Goal: Task Accomplishment & Management: Use online tool/utility

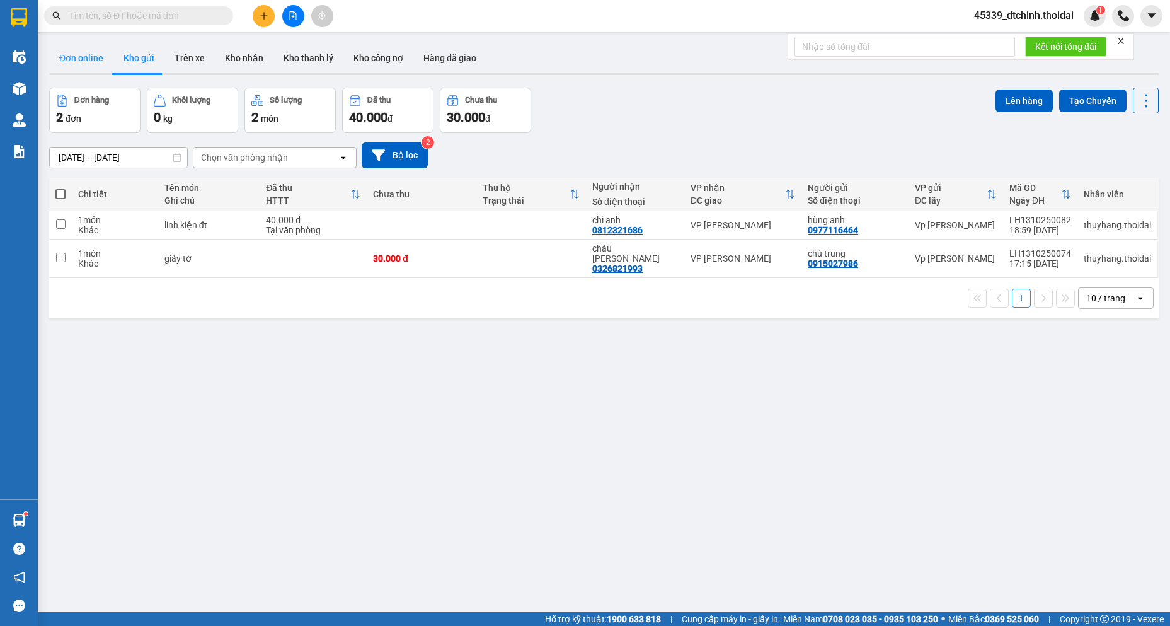
click at [88, 66] on button "Đơn online" at bounding box center [81, 58] width 64 height 30
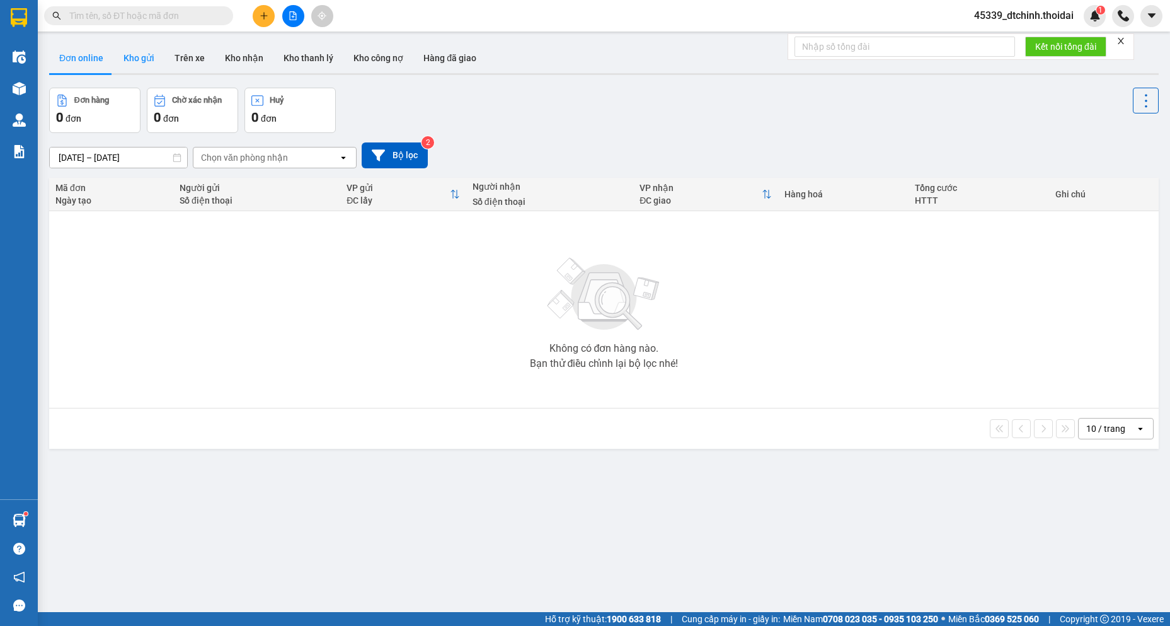
click at [148, 59] on button "Kho gửi" at bounding box center [138, 58] width 51 height 30
type input "[DATE] – [DATE]"
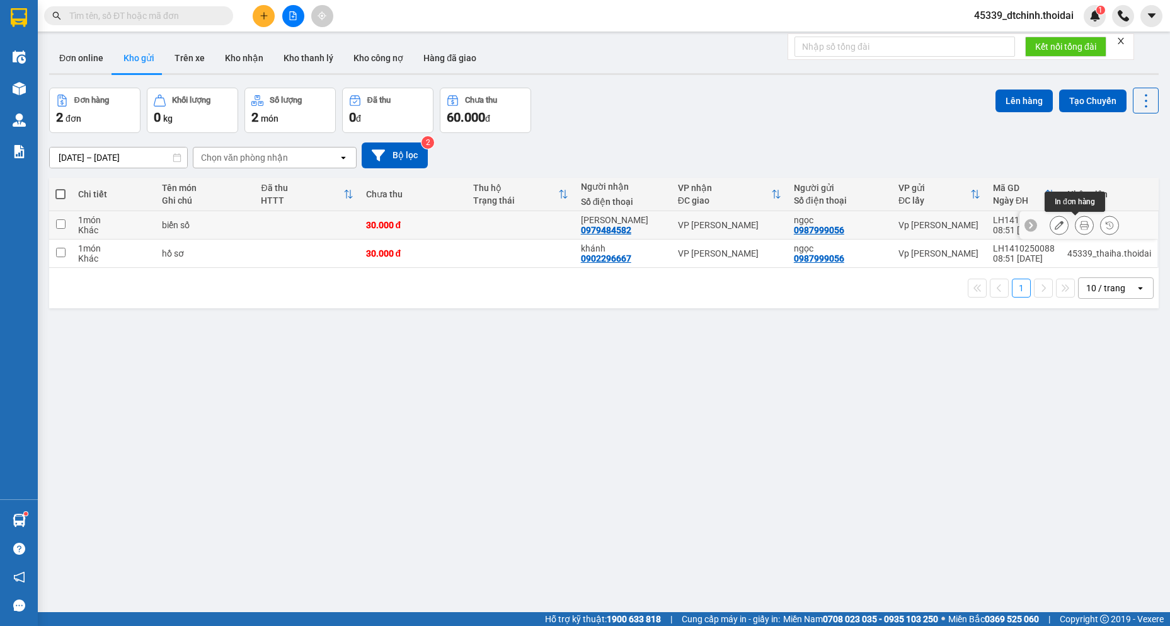
click at [1080, 228] on icon at bounding box center [1084, 225] width 9 height 9
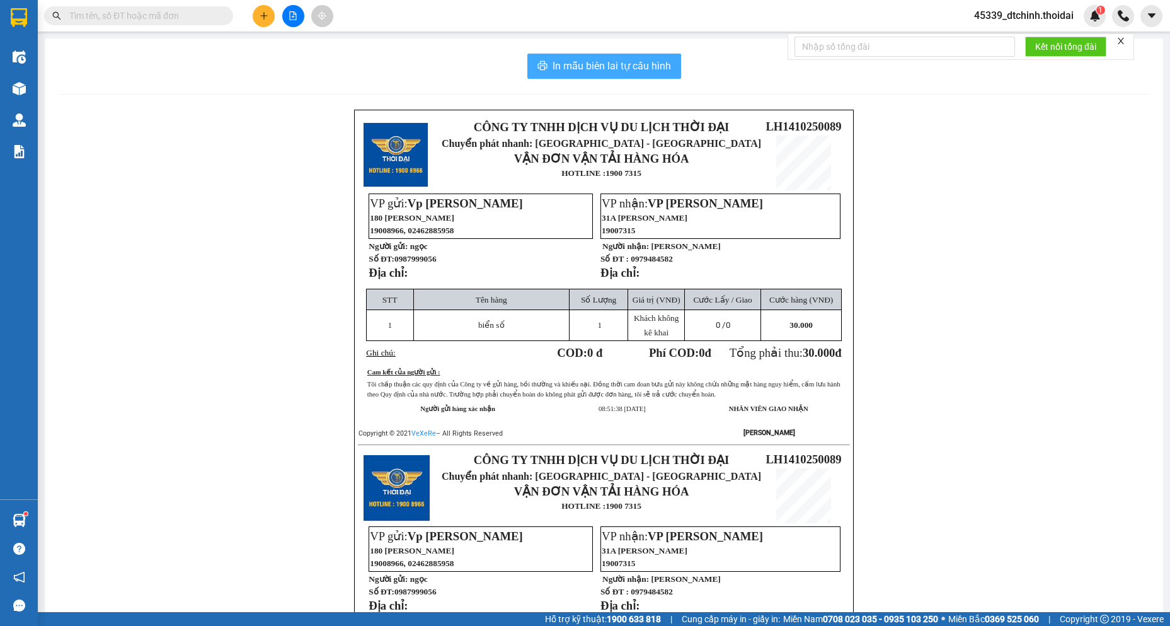
click at [605, 62] on span "In mẫu biên lai tự cấu hình" at bounding box center [612, 66] width 118 height 16
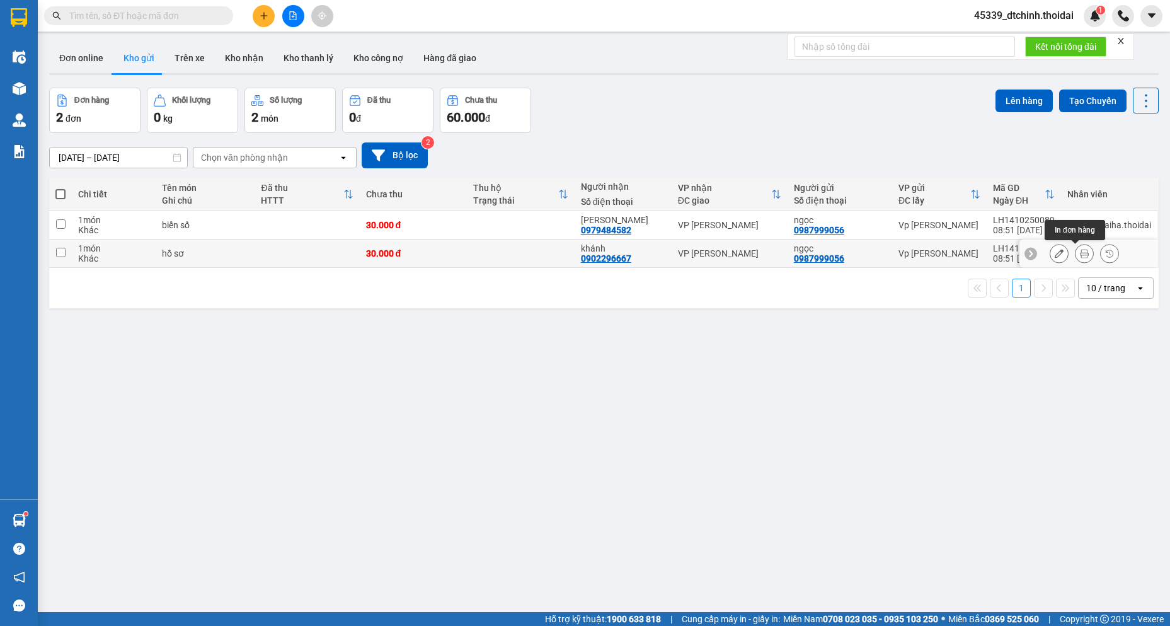
click at [1080, 253] on icon at bounding box center [1084, 253] width 9 height 9
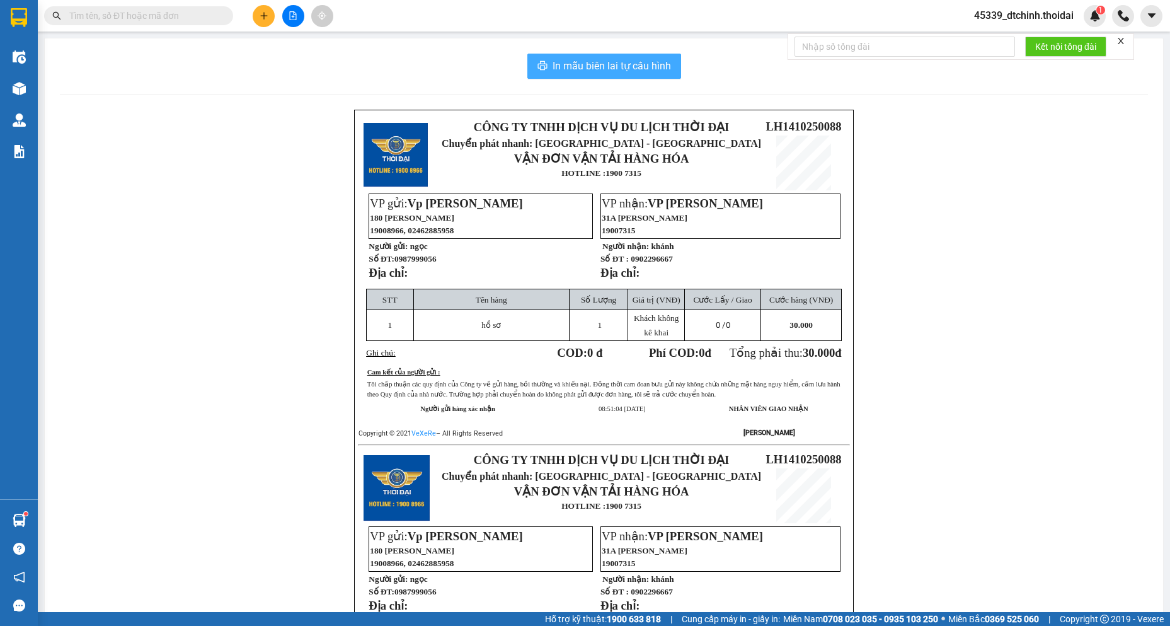
click at [630, 68] on span "In mẫu biên lai tự cấu hình" at bounding box center [612, 66] width 118 height 16
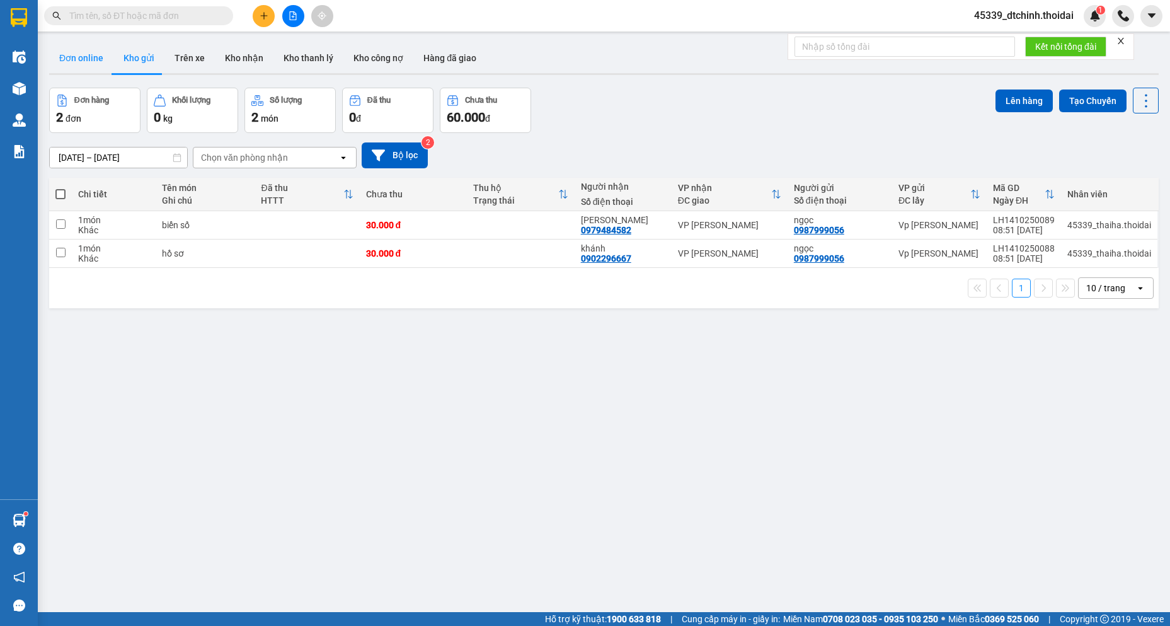
click at [86, 60] on button "Đơn online" at bounding box center [81, 58] width 64 height 30
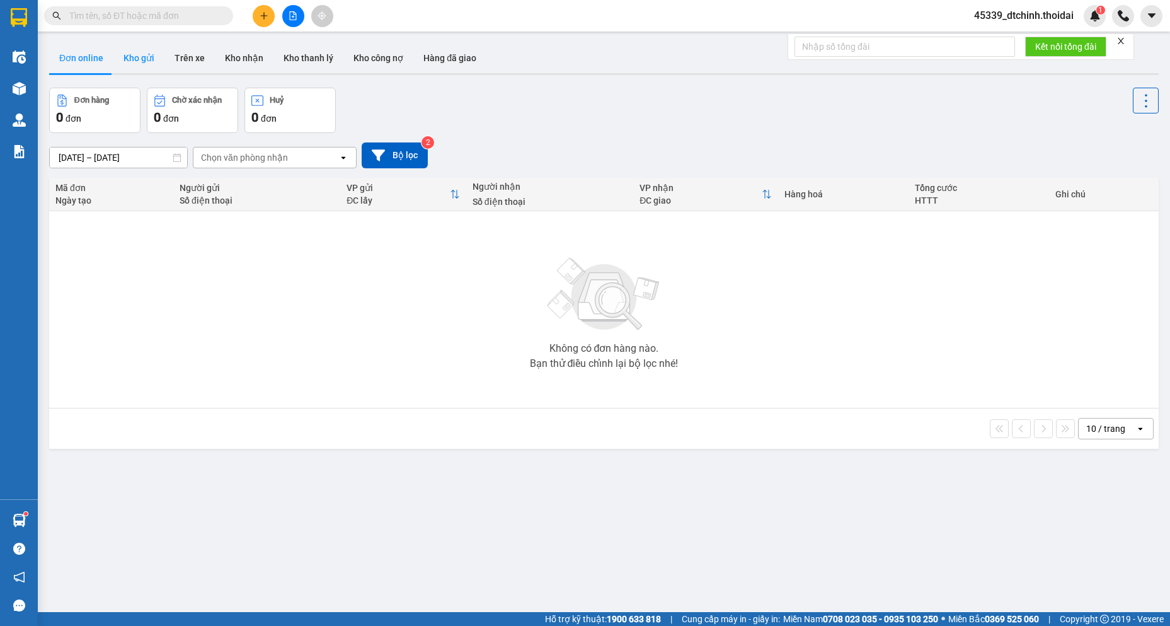
click at [141, 59] on button "Kho gửi" at bounding box center [138, 58] width 51 height 30
type input "[DATE] – [DATE]"
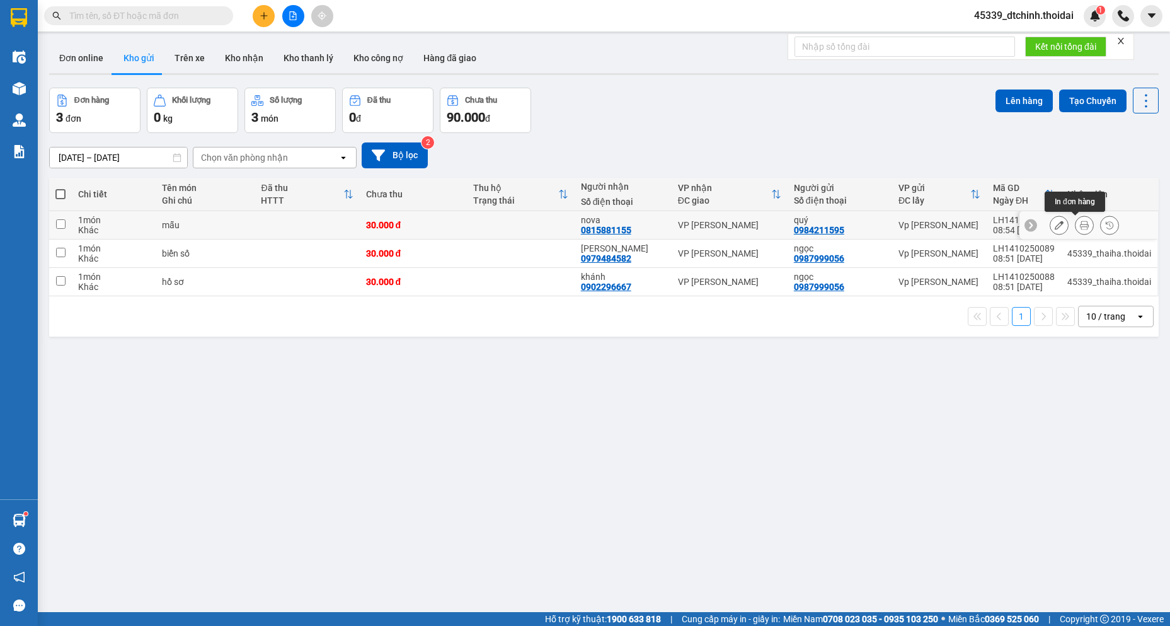
click at [1080, 226] on icon at bounding box center [1084, 225] width 9 height 9
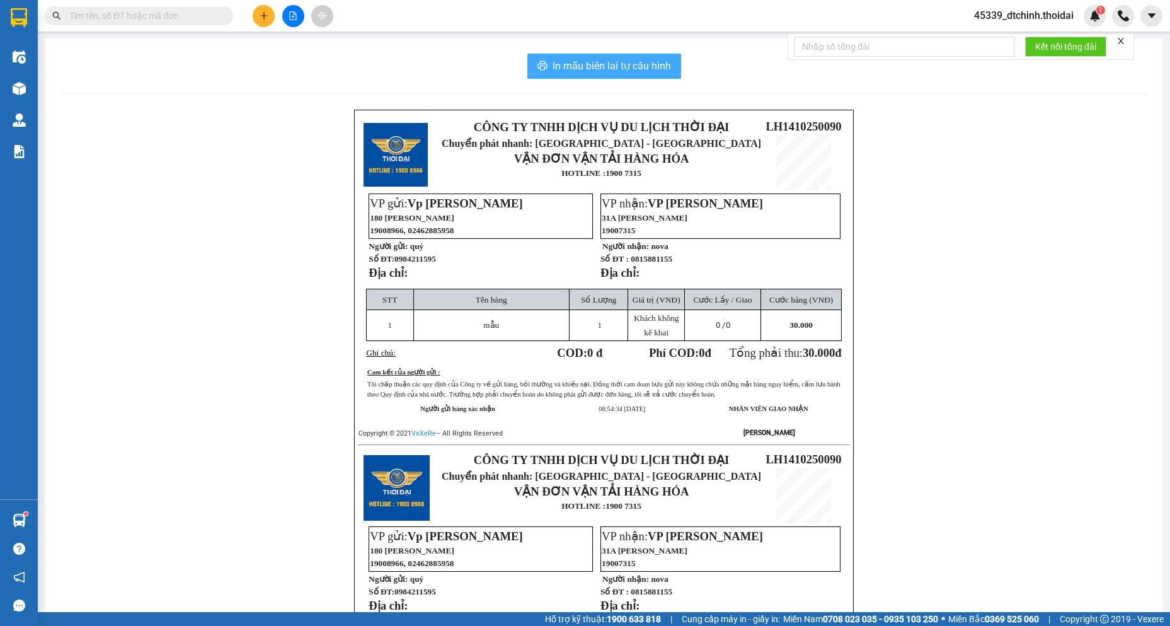
click at [639, 66] on span "In mẫu biên lai tự cấu hình" at bounding box center [612, 66] width 118 height 16
